Goal: Task Accomplishment & Management: Use online tool/utility

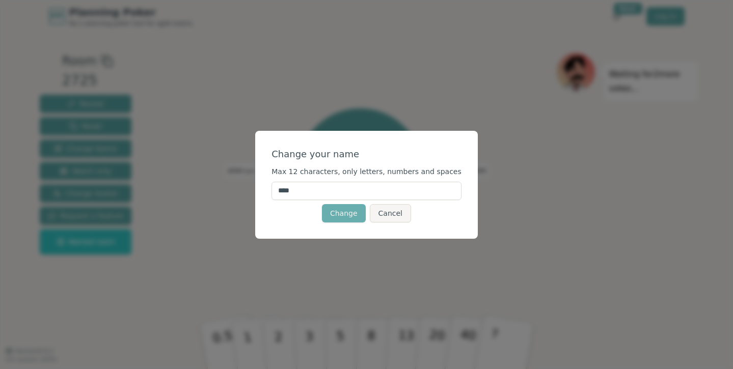
click at [342, 210] on button "Change" at bounding box center [344, 213] width 44 height 18
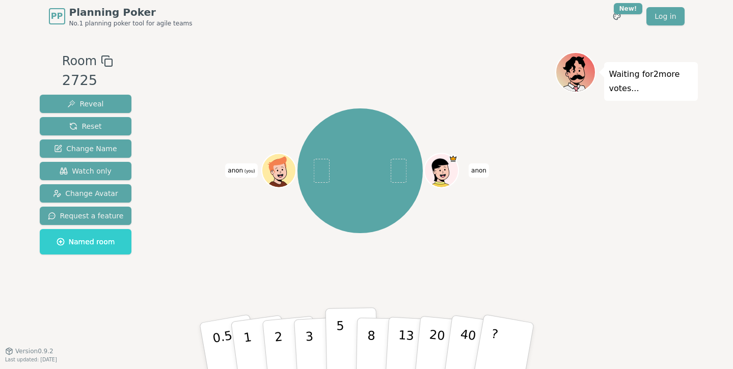
click at [343, 341] on p "5" at bounding box center [340, 346] width 9 height 55
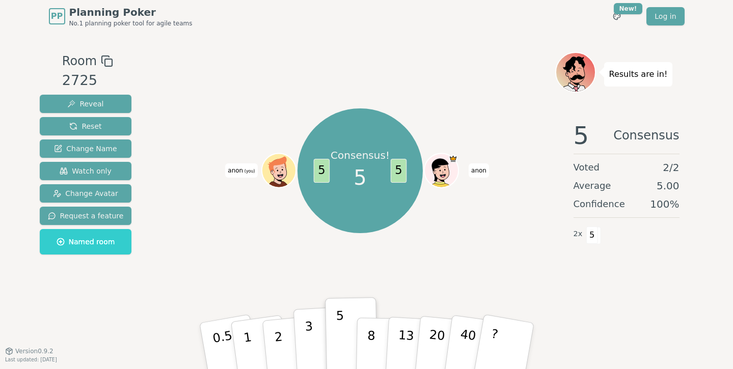
click at [303, 346] on button "3" at bounding box center [321, 346] width 56 height 79
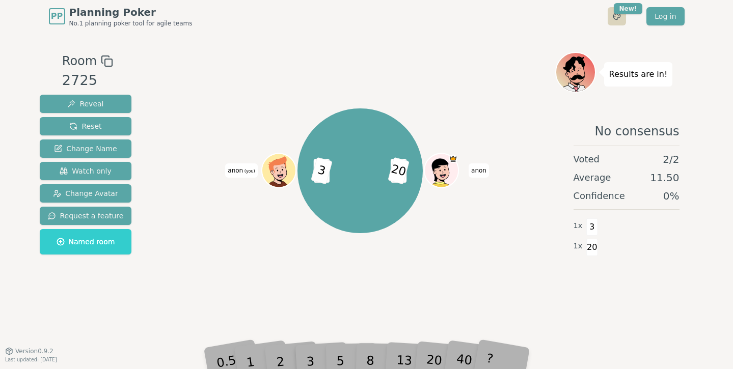
click at [623, 14] on html "PP Planning Poker No.1 planning poker tool for agile teams Toggle theme New! Lo…" at bounding box center [366, 184] width 733 height 369
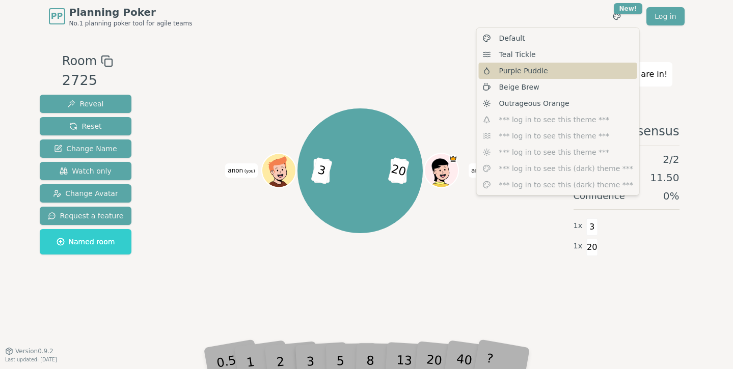
click at [559, 73] on div "Purple Puddle" at bounding box center [558, 71] width 158 height 16
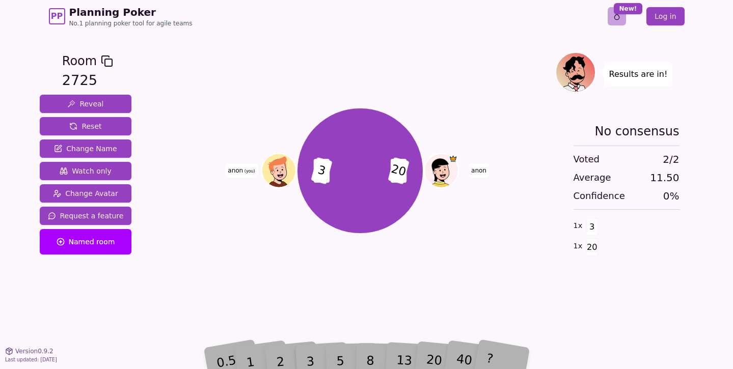
click at [624, 16] on html "PP Planning Poker No.1 planning poker tool for agile teams Toggle theme New! Lo…" at bounding box center [366, 184] width 733 height 369
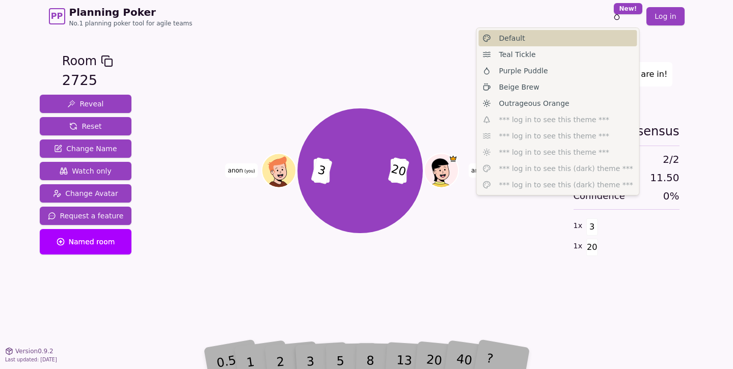
drag, startPoint x: 586, startPoint y: 49, endPoint x: 587, endPoint y: 44, distance: 5.2
click at [587, 44] on div "Default Teal Tickle Purple Puddle Beige Brew Outrageous Orange *** log in to se…" at bounding box center [558, 112] width 164 height 168
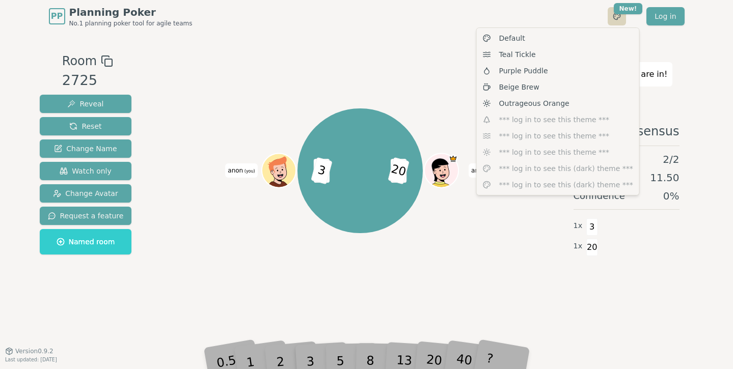
click at [625, 17] on html "PP Planning Poker No.1 planning poker tool for agile teams Toggle theme New! Lo…" at bounding box center [366, 184] width 733 height 369
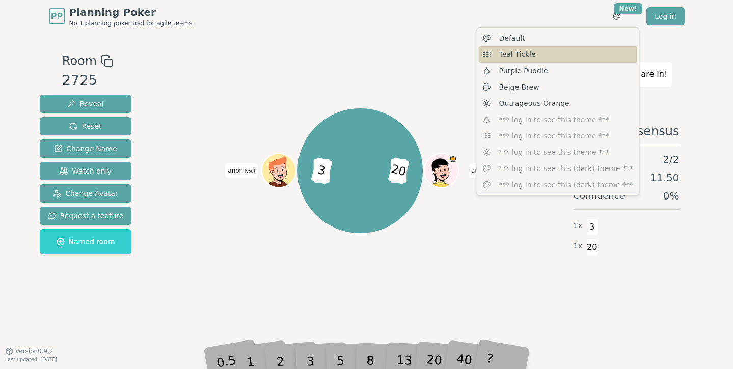
click at [577, 57] on div "Teal Tickle" at bounding box center [558, 54] width 158 height 16
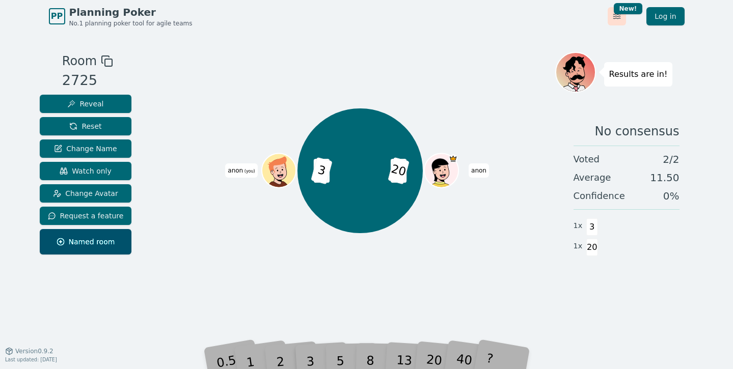
click at [614, 21] on html "PP Planning Poker No.1 planning poker tool for agile teams Toggle theme New! Lo…" at bounding box center [366, 184] width 733 height 369
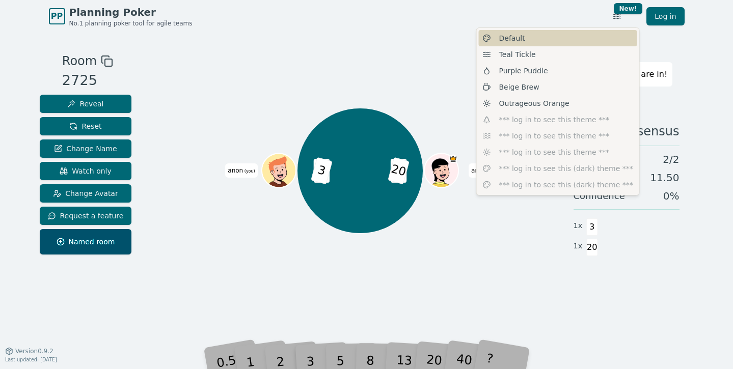
click at [578, 42] on div "Default" at bounding box center [558, 38] width 158 height 16
